Goal: Task Accomplishment & Management: Manage account settings

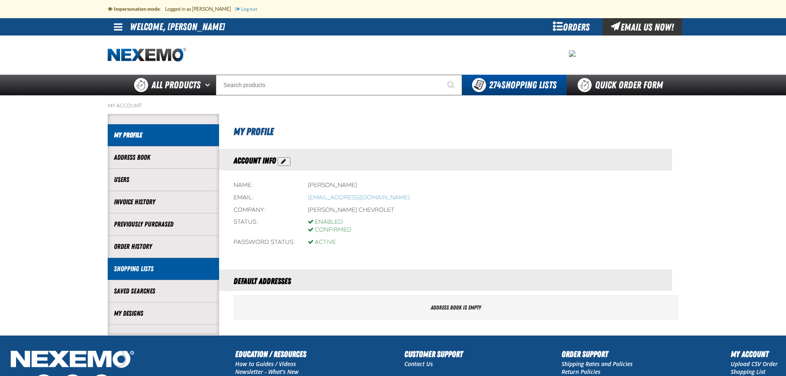
click at [145, 267] on link "Shopping Lists" at bounding box center [163, 268] width 99 height 9
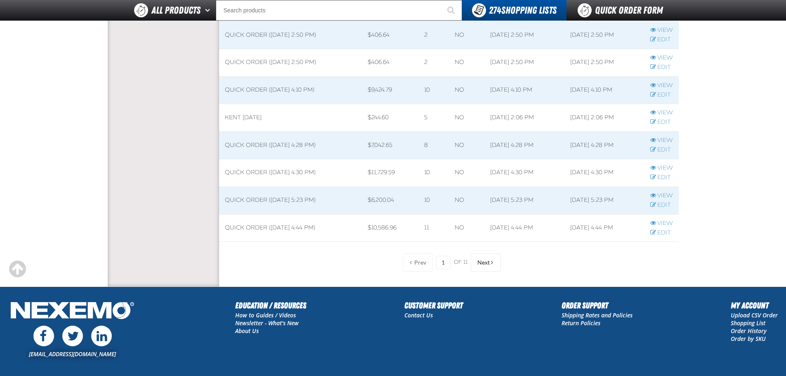
scroll to position [743, 0]
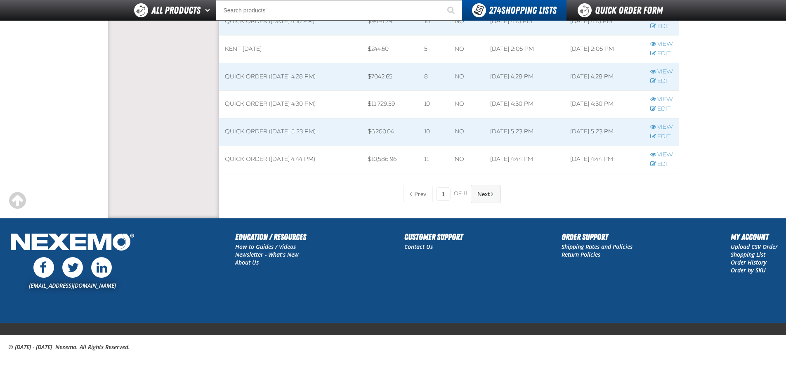
click at [487, 194] on span "Next" at bounding box center [483, 194] width 12 height 7
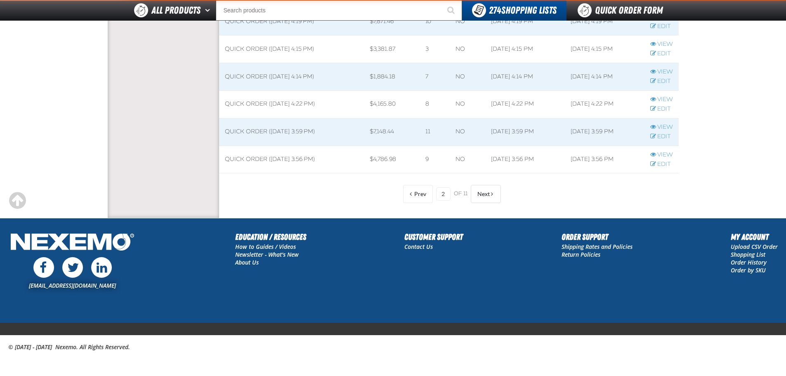
click at [487, 194] on span "Next" at bounding box center [483, 194] width 12 height 7
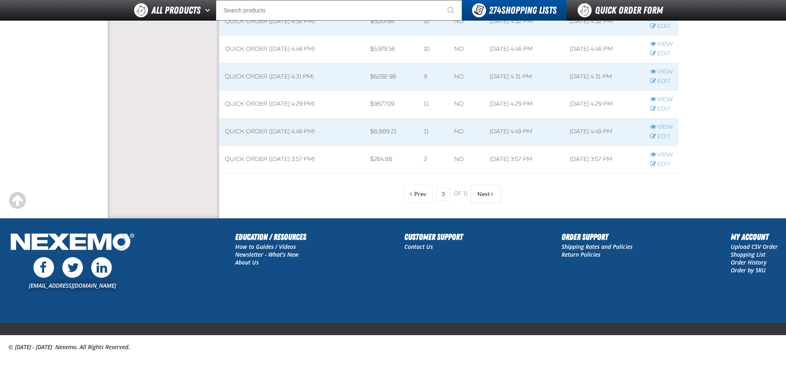
click at [490, 195] on button "Next" at bounding box center [486, 194] width 30 height 18
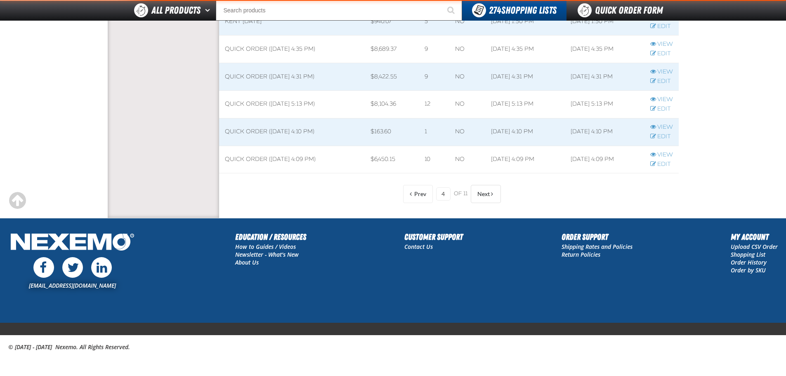
click at [490, 195] on button "Next" at bounding box center [486, 194] width 30 height 18
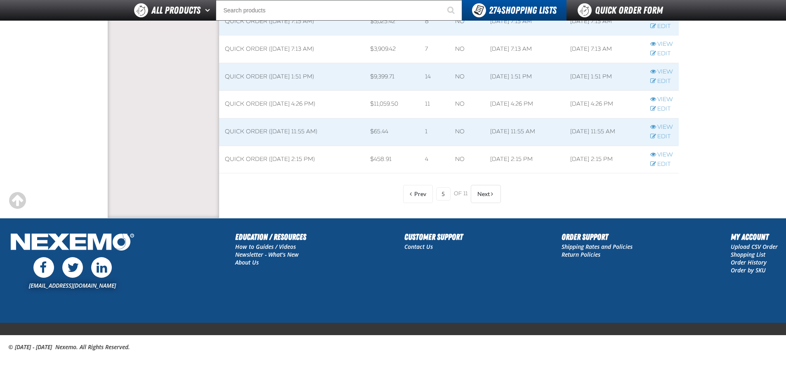
click at [490, 195] on button "Next" at bounding box center [486, 194] width 30 height 18
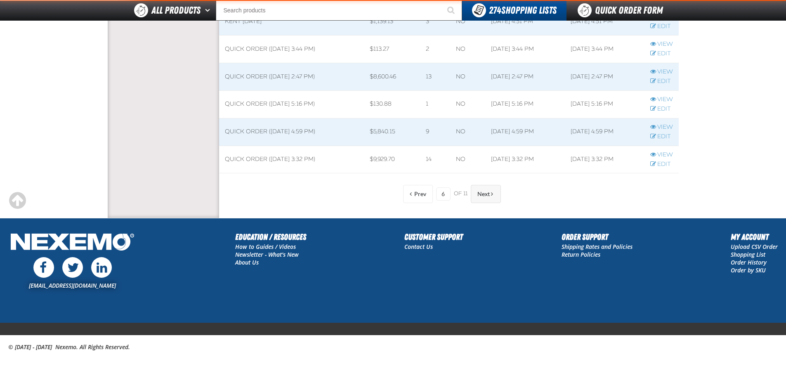
click at [488, 196] on span "Next" at bounding box center [483, 194] width 12 height 7
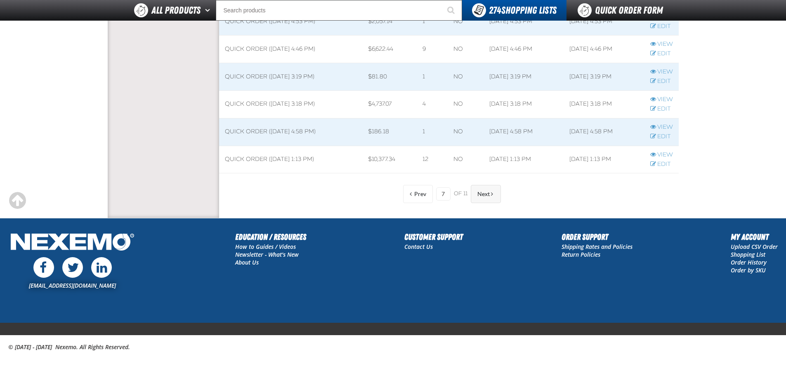
click at [486, 194] on span "Next" at bounding box center [483, 194] width 12 height 7
click at [487, 196] on span "Next" at bounding box center [483, 194] width 12 height 7
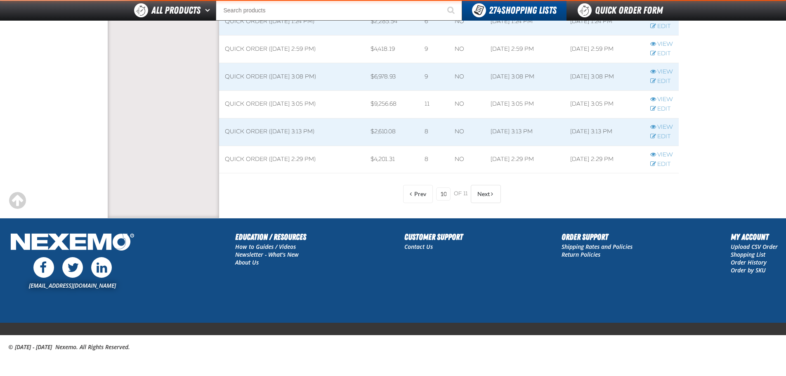
click at [486, 195] on span "Next" at bounding box center [483, 194] width 12 height 7
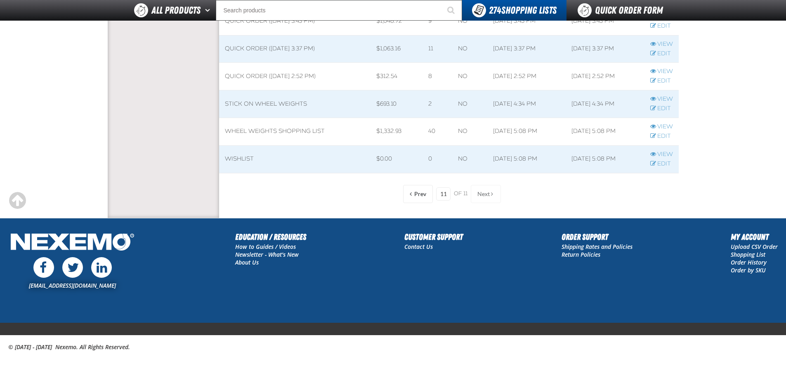
scroll to position [684, 460]
click at [662, 163] on link "Edit" at bounding box center [661, 164] width 23 height 8
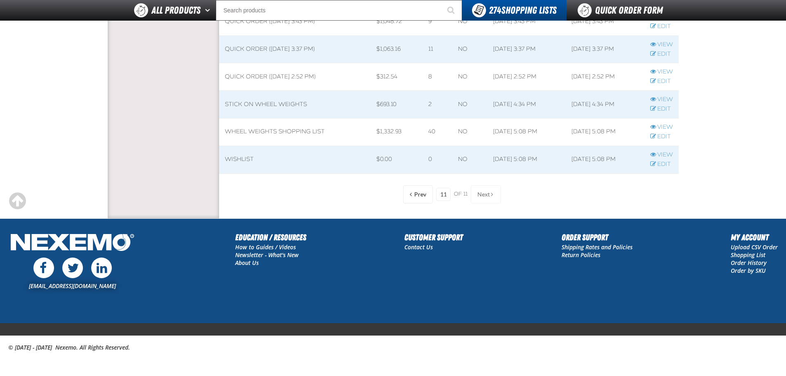
scroll to position [0, 0]
click at [666, 153] on link "View" at bounding box center [661, 155] width 23 height 8
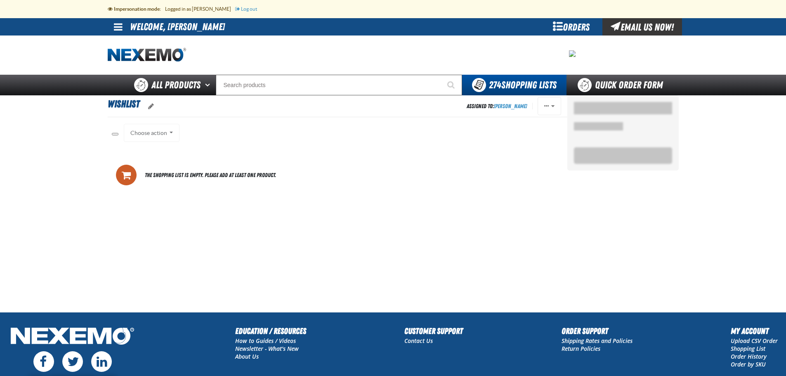
click at [168, 134] on div "Choose action Add to ZAKTEK 8.4.2025 Add to Quick Order (3/2/2023, 10:47 AM) Ad…" at bounding box center [152, 133] width 56 height 18
click at [170, 130] on div "Choose action Add to ZAKTEK 8.4.2025 Add to Quick Order (3/2/2023, 10:47 AM) Ad…" at bounding box center [152, 133] width 56 height 18
click at [151, 106] on span "oro.shoppinglist.label.edit.tooltip" at bounding box center [151, 106] width 6 height 7
click at [162, 134] on div "Choose action Add to ZAKTEK 8.4.2025 Add to Quick Order (3/2/2023, 10:47 AM) Ad…" at bounding box center [152, 133] width 56 height 18
click at [172, 131] on div "Choose action Add to ZAKTEK 8.4.2025 Add to Quick Order (3/2/2023, 10:47 AM) Ad…" at bounding box center [152, 133] width 56 height 18
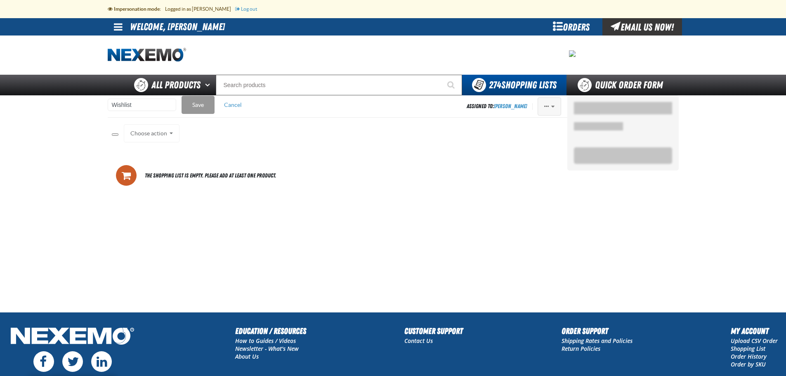
click at [552, 106] on span "Actions of Wishlist" at bounding box center [552, 107] width 3 height 6
click at [527, 169] on button "Delete" at bounding box center [532, 170] width 57 height 14
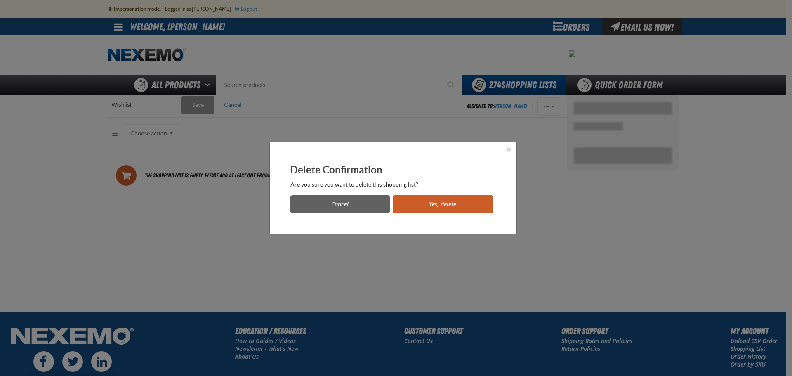
click at [475, 203] on button "Yes, delete" at bounding box center [442, 204] width 99 height 18
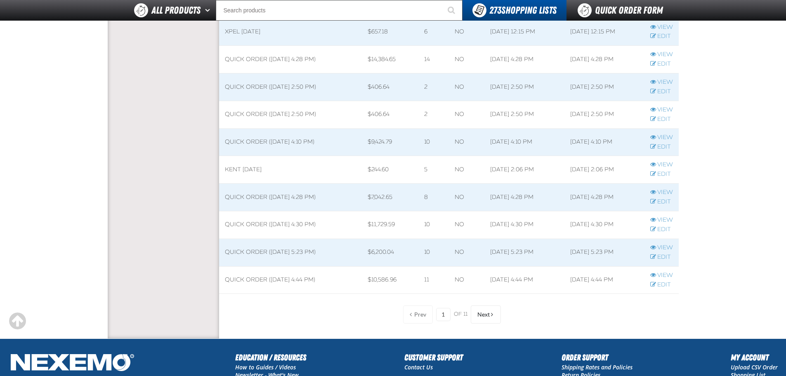
scroll to position [743, 0]
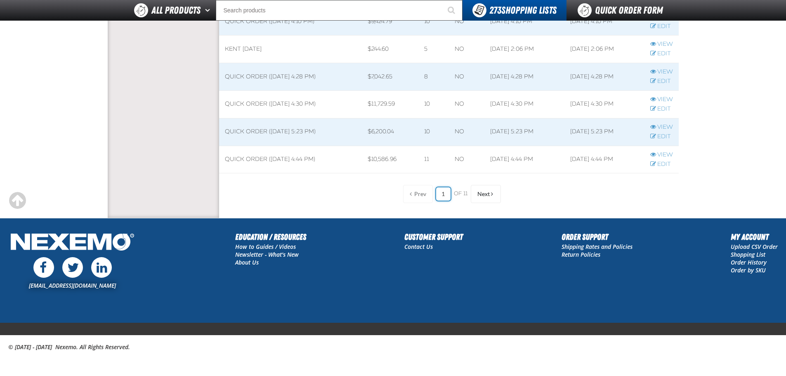
drag, startPoint x: 444, startPoint y: 194, endPoint x: 433, endPoint y: 195, distance: 10.8
click at [433, 195] on div "Prev 1 of 11 Next" at bounding box center [449, 194] width 104 height 18
type input "11"
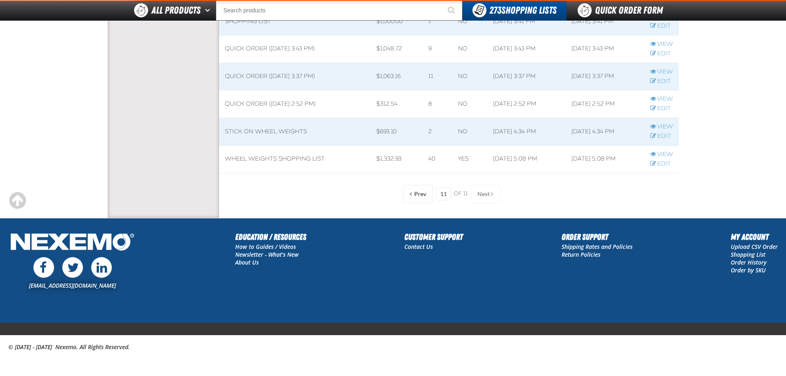
scroll to position [657, 460]
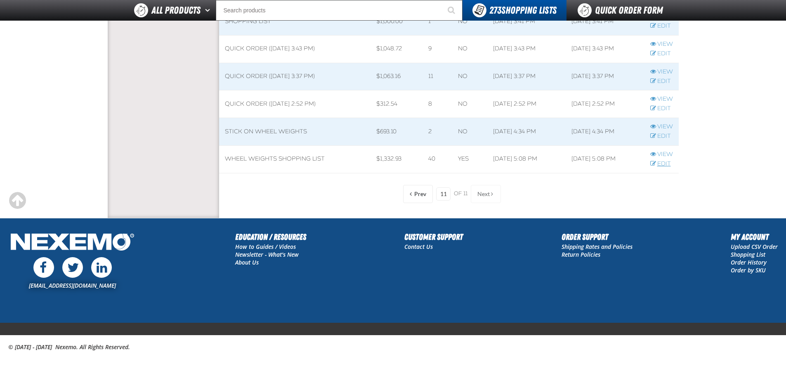
click at [669, 166] on link "Edit" at bounding box center [661, 164] width 23 height 8
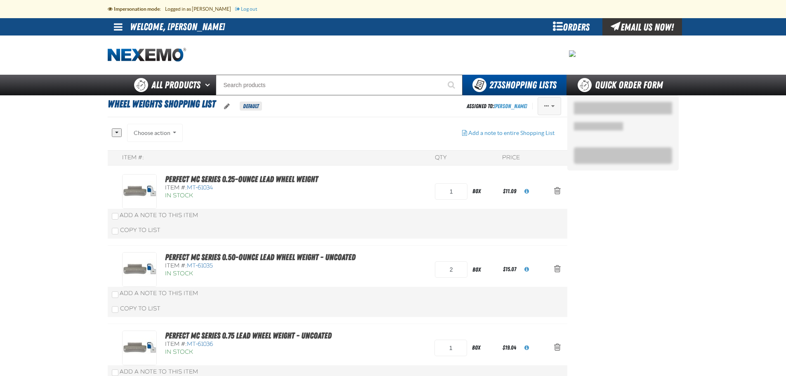
click at [553, 106] on span "Actions of Wheel Weights Shopping List" at bounding box center [552, 106] width 3 height 6
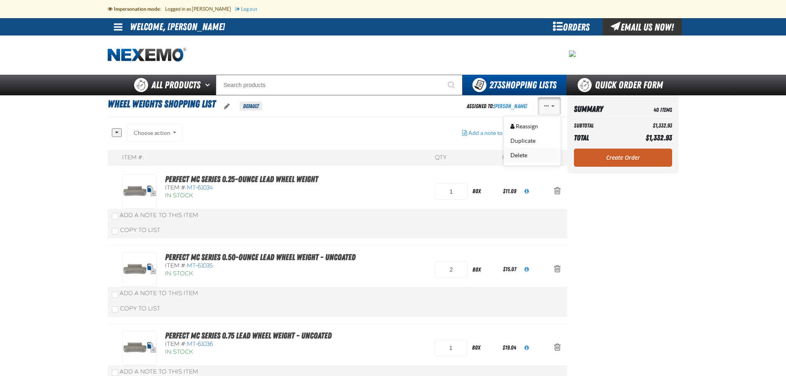
click at [523, 158] on button "Delete" at bounding box center [532, 155] width 57 height 14
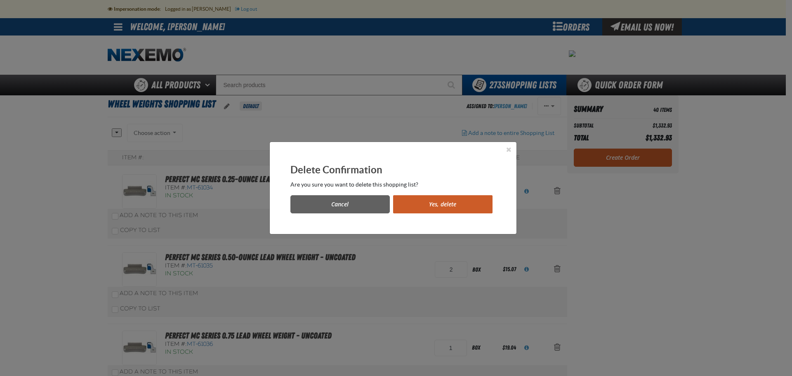
click at [457, 206] on button "Yes, delete" at bounding box center [442, 204] width 99 height 18
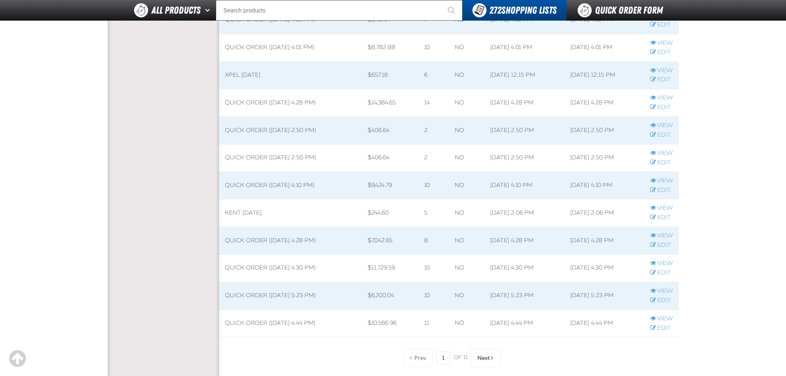
scroll to position [743, 0]
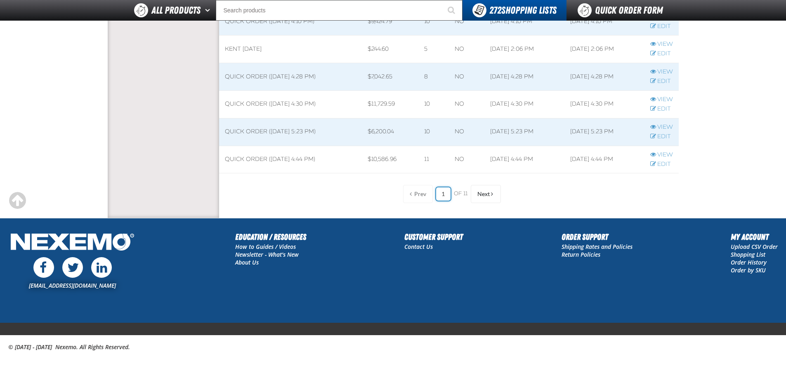
drag, startPoint x: 446, startPoint y: 196, endPoint x: 423, endPoint y: 197, distance: 22.7
click at [424, 197] on div "Prev 1 of 11 Next" at bounding box center [449, 194] width 104 height 18
type input "11"
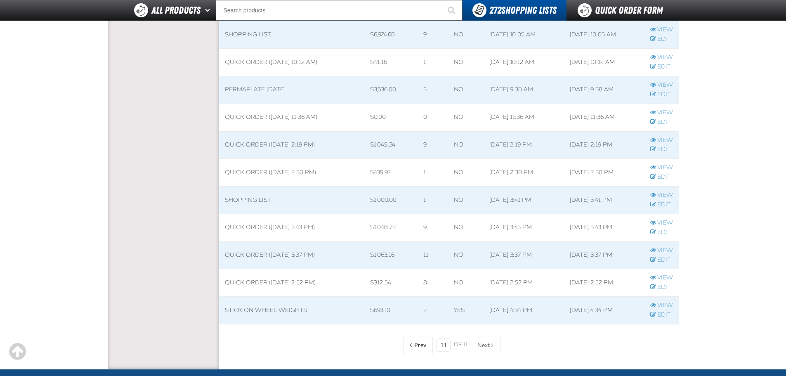
scroll to position [496, 0]
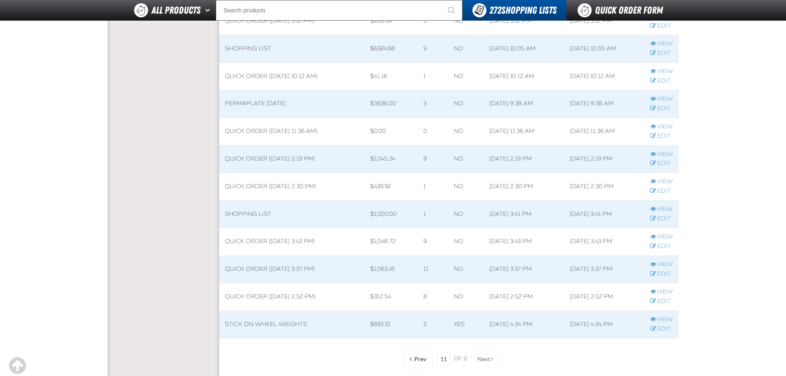
drag, startPoint x: 342, startPoint y: 206, endPoint x: 327, endPoint y: 208, distance: 14.9
click at [327, 208] on td "Shopping list" at bounding box center [291, 215] width 145 height 28
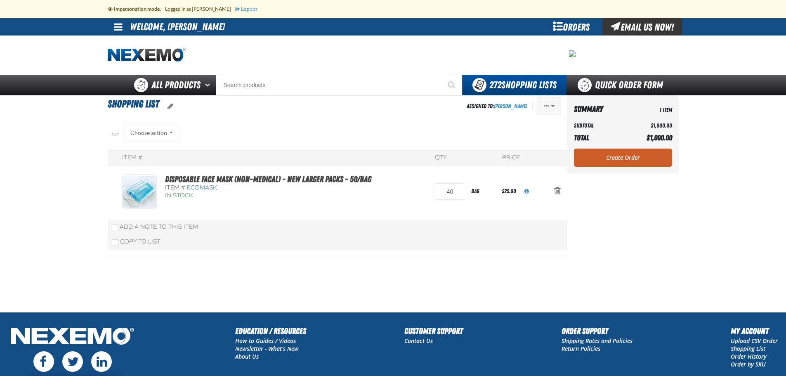
click at [553, 107] on span "Actions of Shopping list" at bounding box center [552, 106] width 3 height 6
click at [521, 180] on button "Delete" at bounding box center [532, 184] width 57 height 14
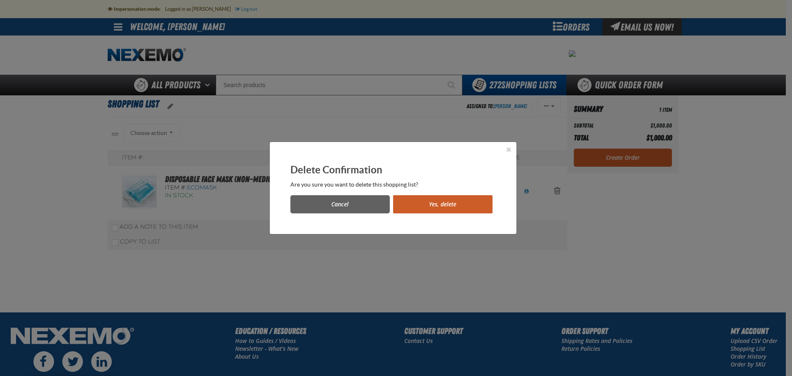
click at [451, 203] on button "Yes, delete" at bounding box center [442, 204] width 99 height 18
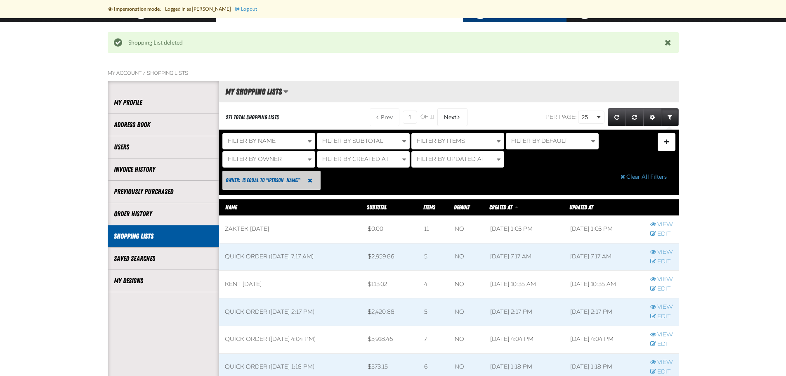
scroll to position [83, 0]
